Goal: Task Accomplishment & Management: Manage account settings

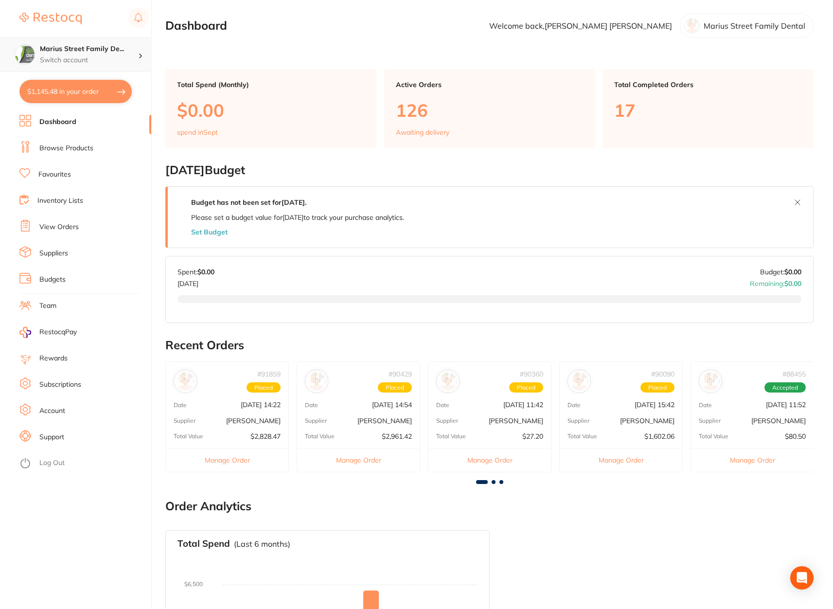
click at [104, 57] on p "Switch account" at bounding box center [89, 60] width 98 height 10
click at [70, 226] on link "View Orders" at bounding box center [58, 227] width 39 height 10
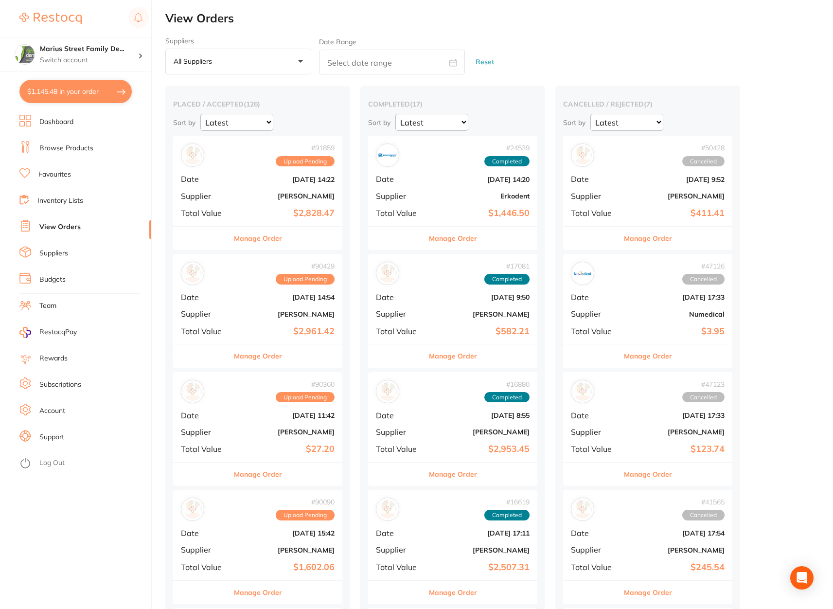
click at [62, 408] on link "Account" at bounding box center [52, 411] width 26 height 10
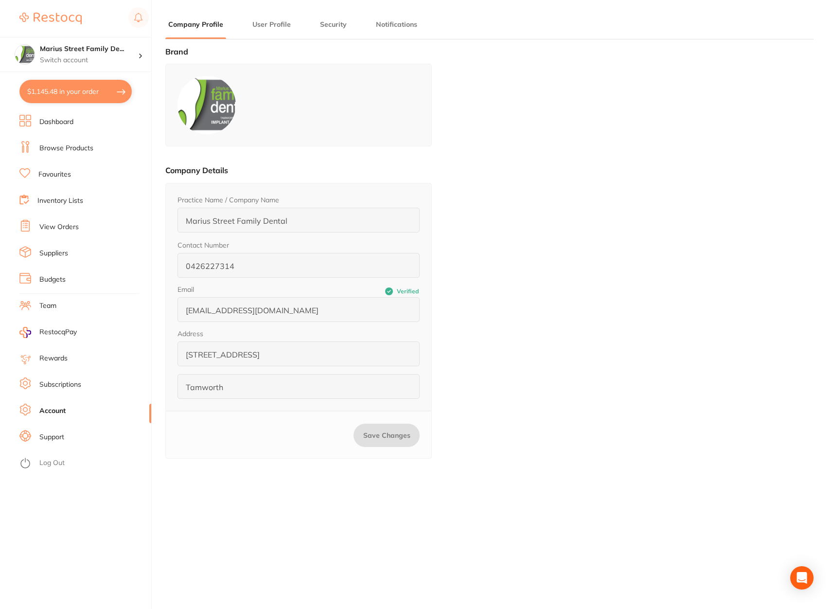
drag, startPoint x: 259, startPoint y: 26, endPoint x: 274, endPoint y: 17, distance: 17.9
click at [264, 24] on button "User Profile" at bounding box center [271, 24] width 44 height 9
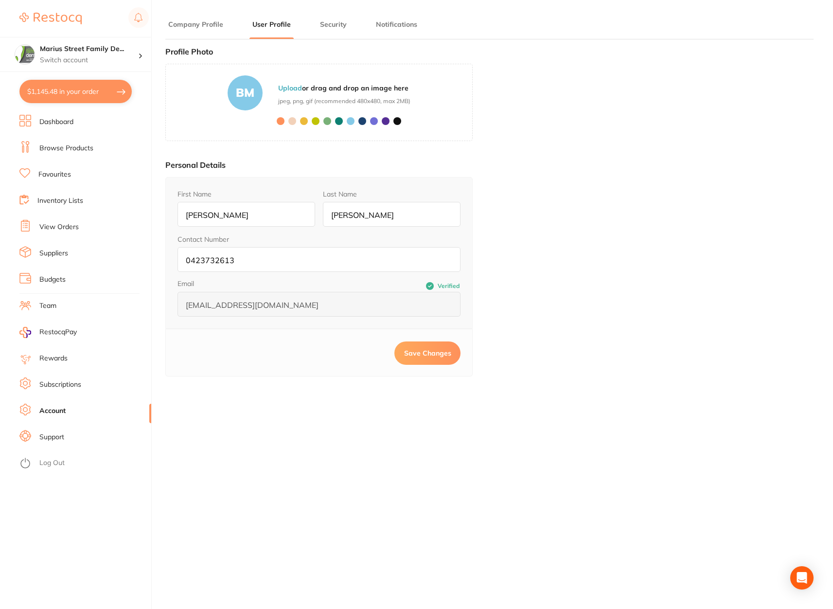
click at [320, 26] on button "Security" at bounding box center [333, 24] width 33 height 9
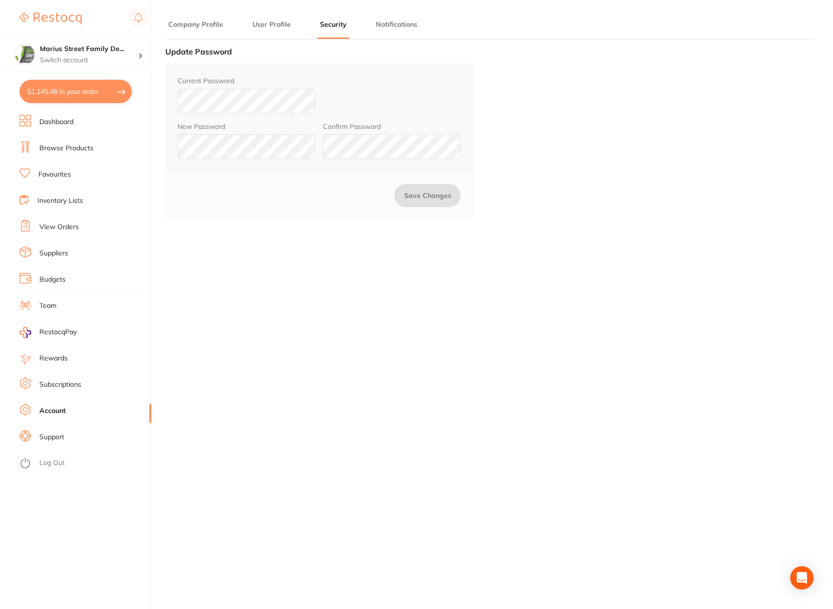
click at [384, 26] on button "Notifications" at bounding box center [396, 24] width 47 height 9
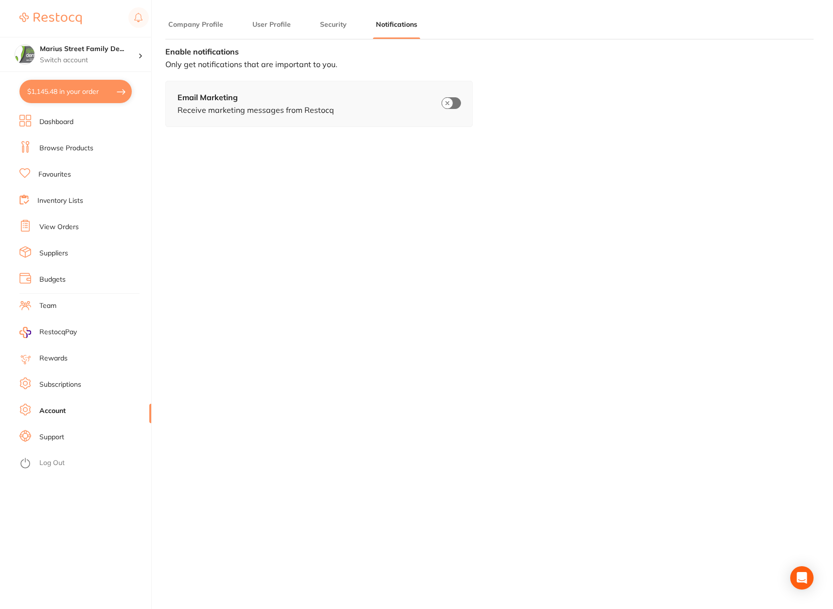
click at [77, 385] on link "Subscriptions" at bounding box center [60, 385] width 42 height 10
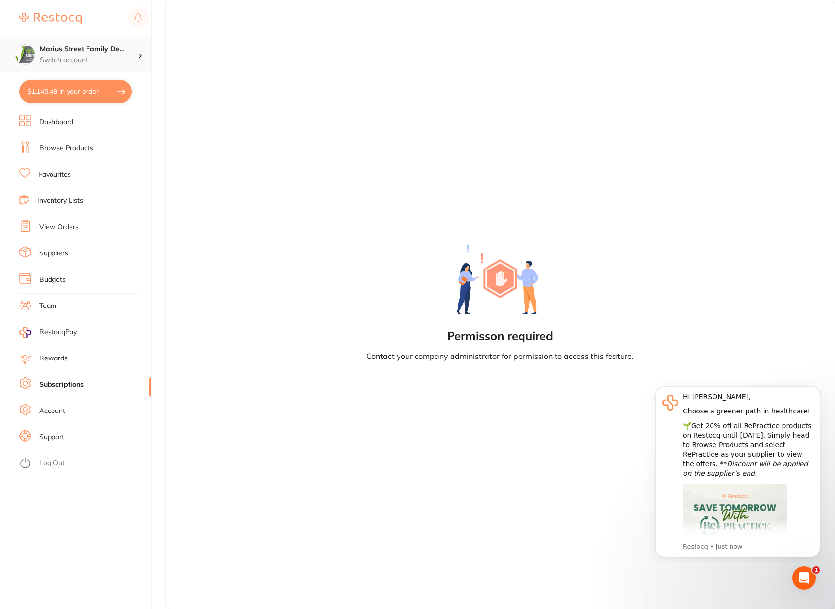
click at [129, 53] on h4 "Marius Street Family De..." at bounding box center [89, 49] width 98 height 10
click at [70, 85] on h4 "Tamworth Complete Dental" at bounding box center [92, 84] width 101 height 10
click at [818, 386] on button "Dismiss notification" at bounding box center [817, 389] width 13 height 13
